Goal: Find specific page/section: Find specific page/section

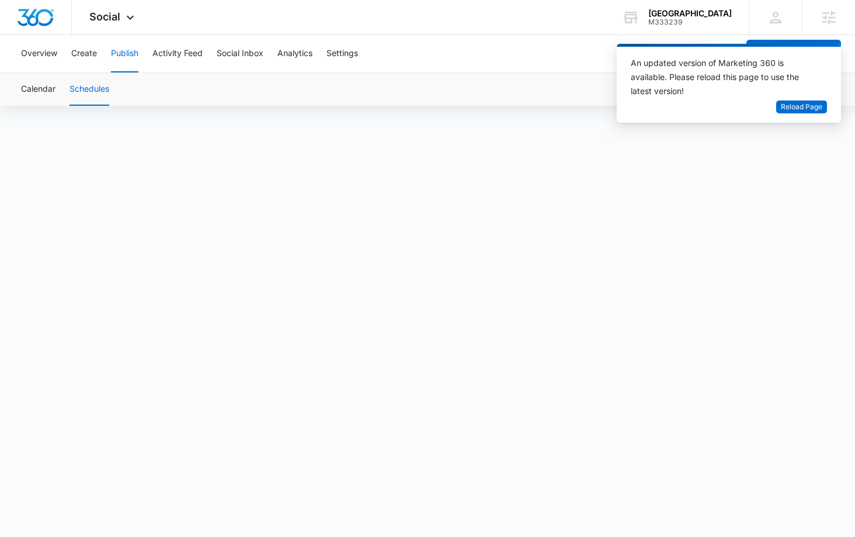
click at [704, 16] on div "[GEOGRAPHIC_DATA]" at bounding box center [690, 13] width 84 height 9
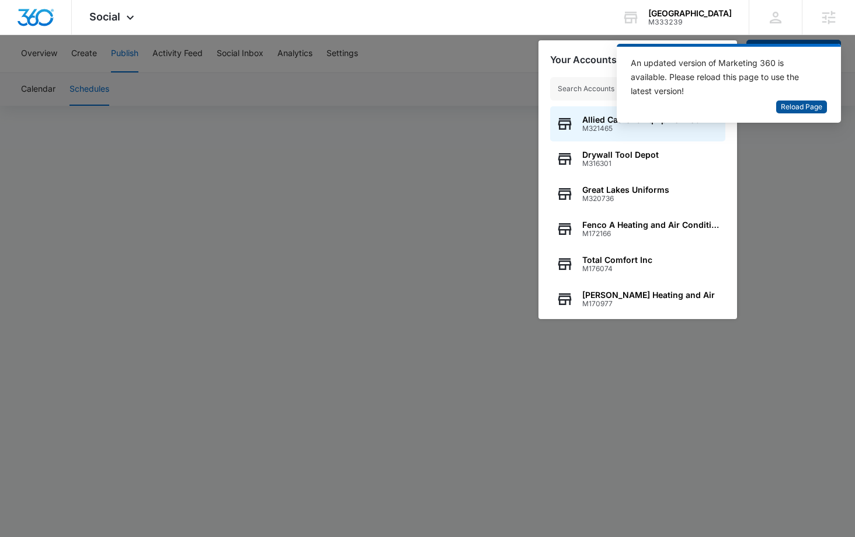
click at [790, 108] on span "Reload Page" at bounding box center [801, 107] width 41 height 11
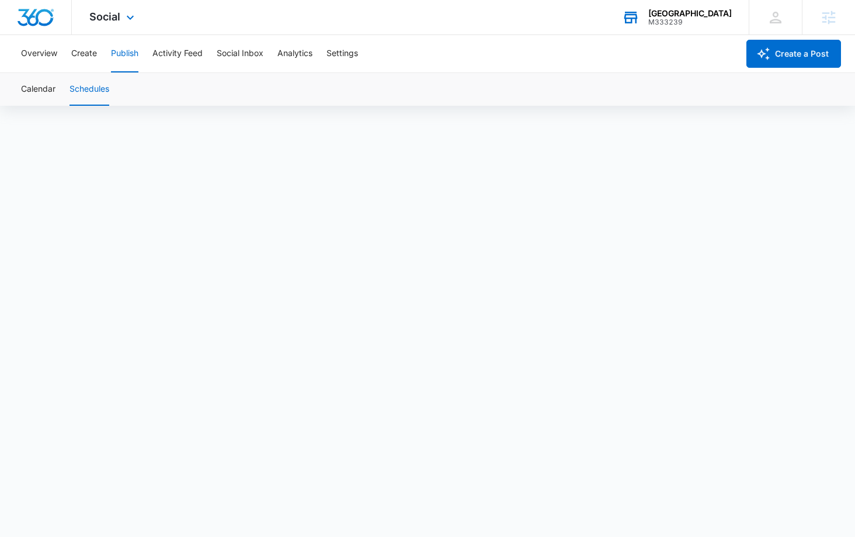
click at [673, 21] on div "M333239" at bounding box center [690, 22] width 84 height 8
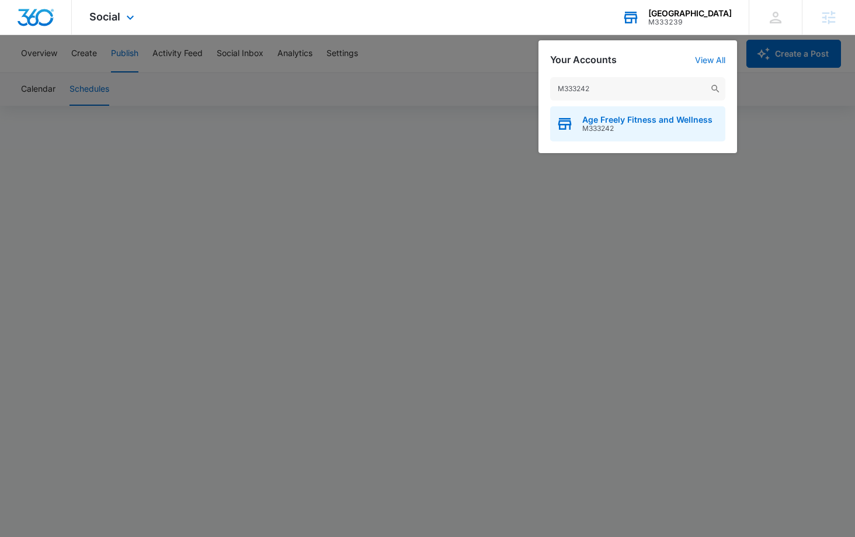
type input "M333242"
click at [645, 128] on span "M333242" at bounding box center [647, 128] width 130 height 8
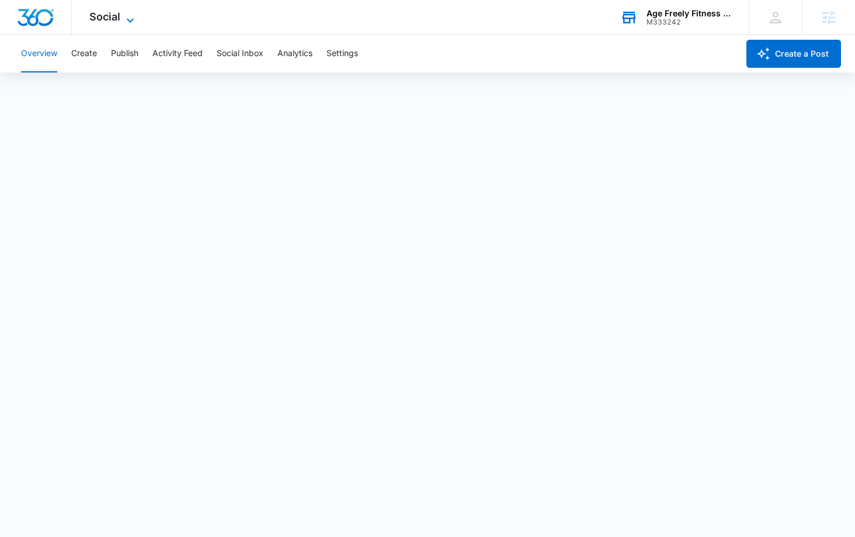
click at [114, 20] on span "Social" at bounding box center [104, 17] width 31 height 12
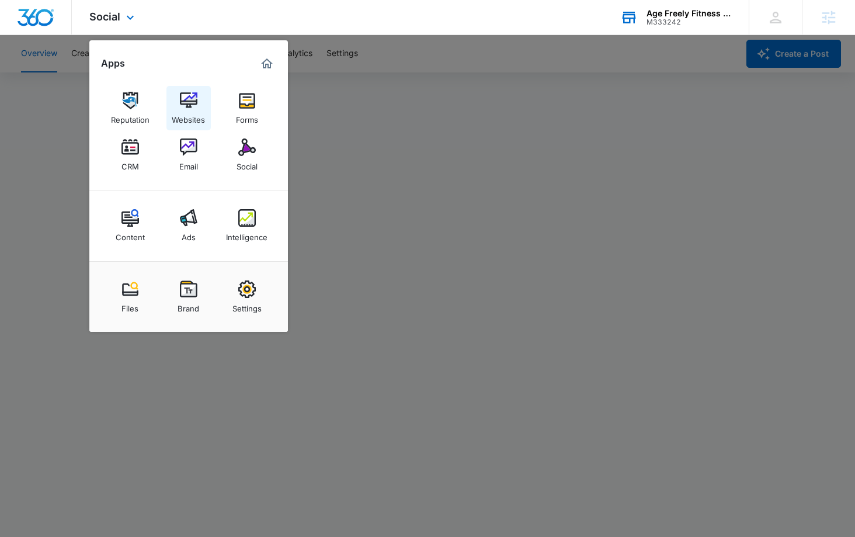
click at [190, 96] on img at bounding box center [189, 101] width 18 height 18
